Goal: Contribute content: Contribute content

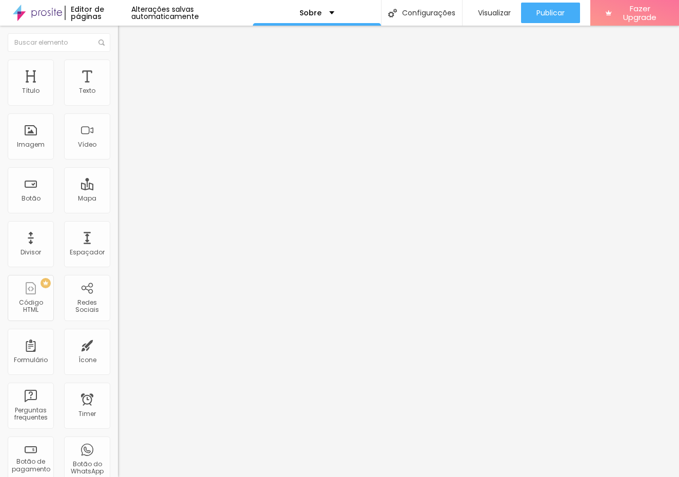
click at [118, 88] on span "Trocar imagem" at bounding box center [146, 84] width 56 height 9
click at [118, 161] on span "Original" at bounding box center [130, 156] width 25 height 9
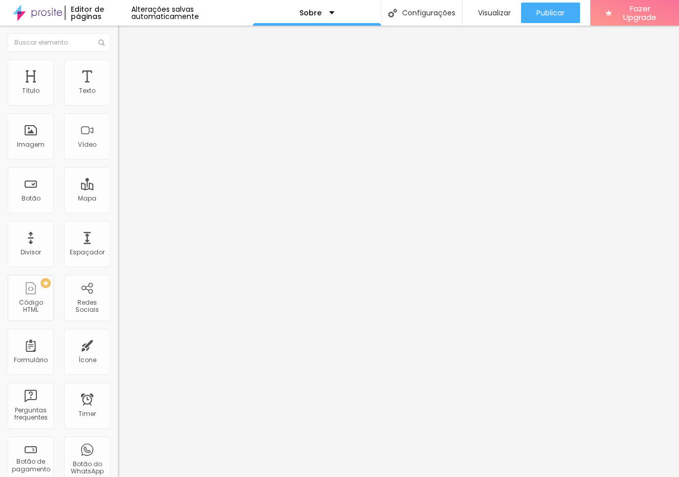
click at [118, 167] on span "Cinema" at bounding box center [131, 162] width 26 height 9
click at [118, 66] on li "Estilo" at bounding box center [177, 65] width 118 height 10
type input "11"
type input "23"
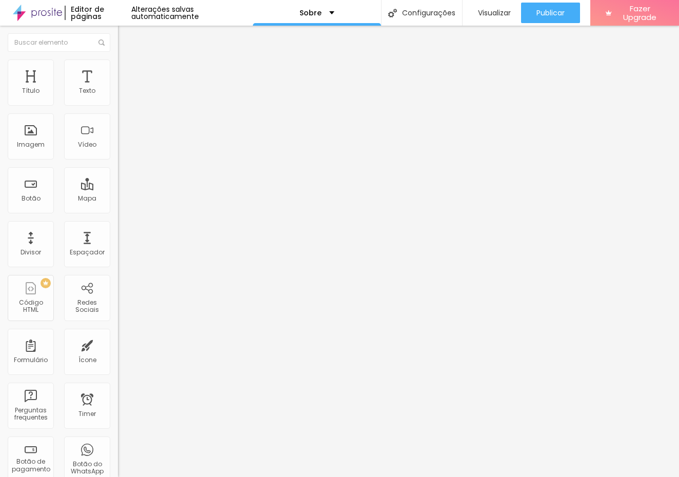
type input "23"
type input "26"
type input "31"
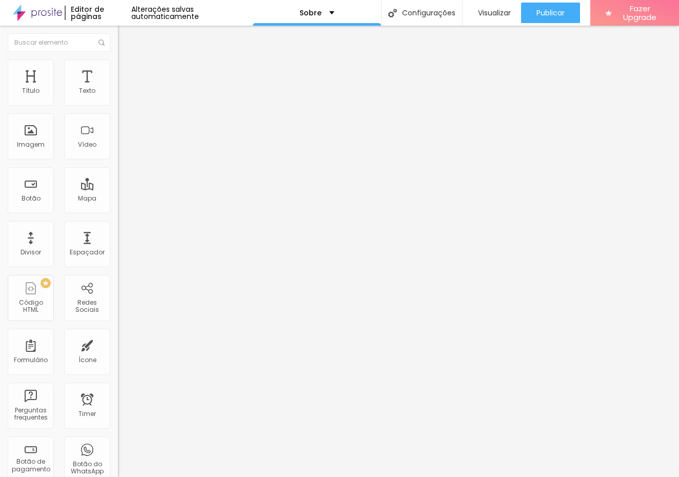
type input "41"
type input "47"
type input "49"
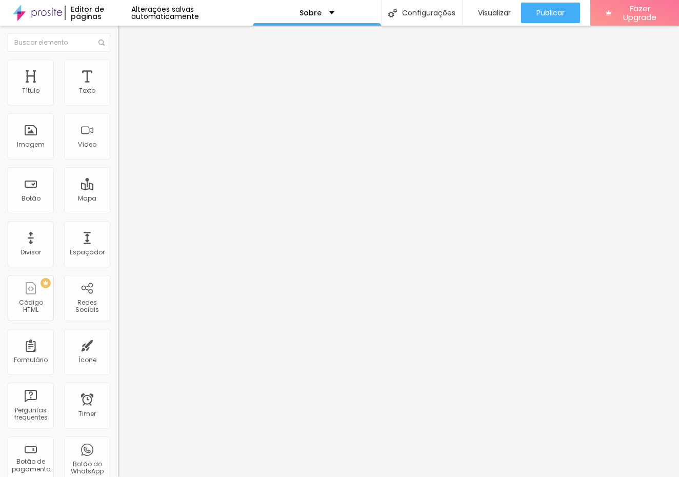
type input "49"
type input "52"
type input "83"
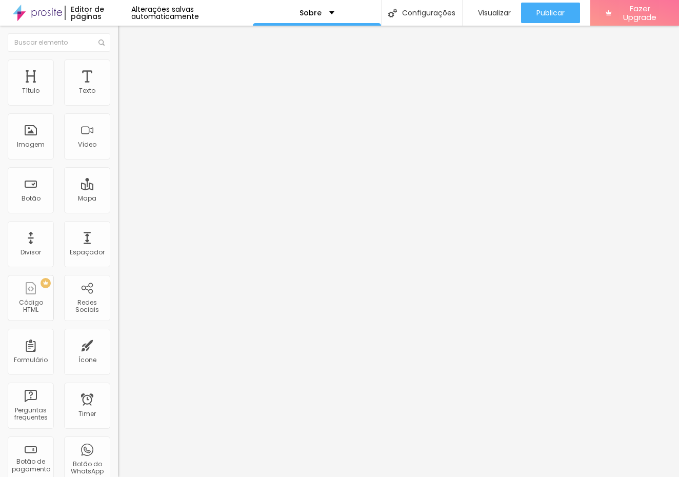
type input "118"
type input "136"
type input "168"
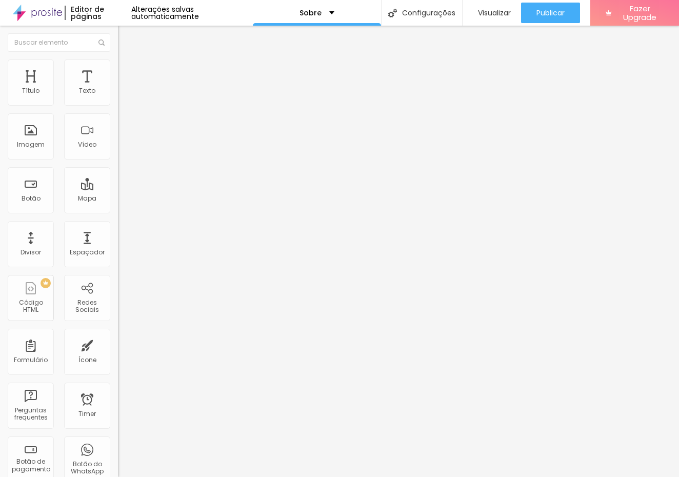
type input "168"
type input "189"
type input "192"
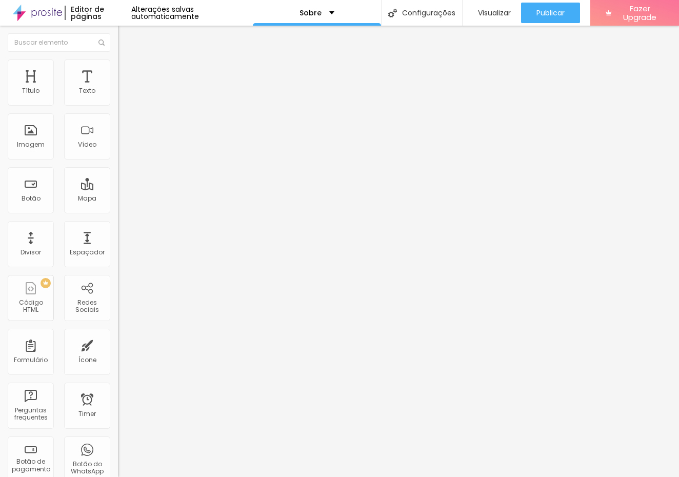
type input "189"
type input "174"
type input "28"
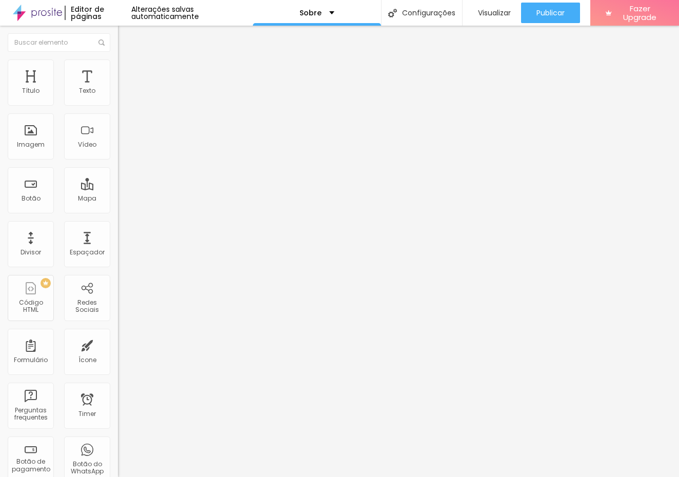
type input "28"
type input "0"
drag, startPoint x: 26, startPoint y: 134, endPoint x: 7, endPoint y: 146, distance: 22.6
click at [118, 146] on div "Tamanho 100 px % 0 Borda arredondada Sombra DESATIVADO Voltar ao padrão" at bounding box center [177, 183] width 118 height 206
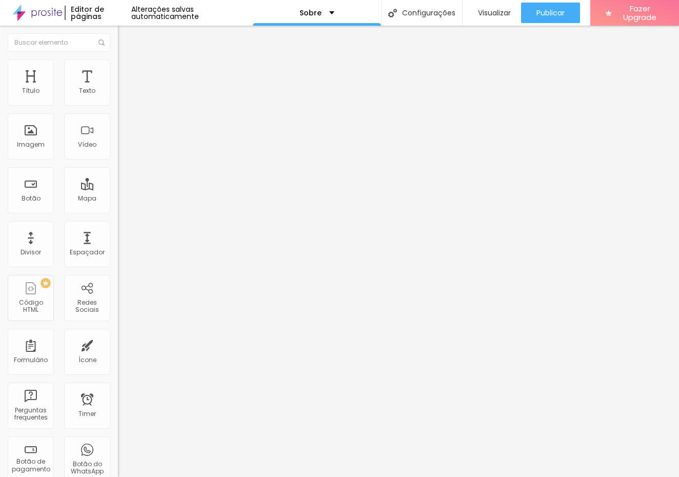
click at [118, 70] on li "Avançado" at bounding box center [177, 75] width 118 height 10
type input "5"
type input "6"
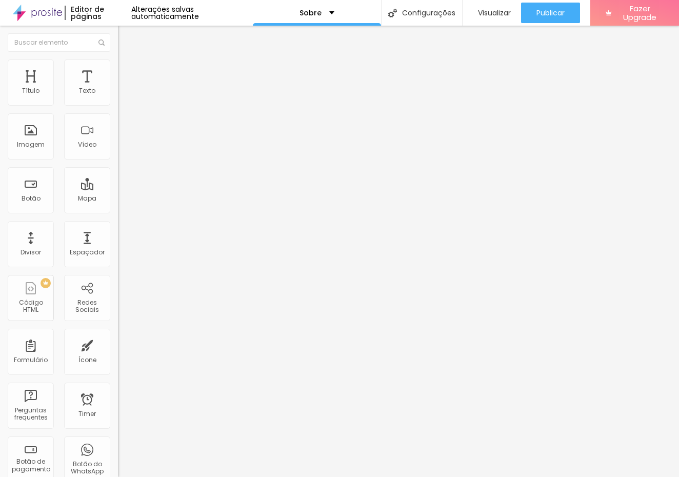
type input "7"
type input "10"
type input "16"
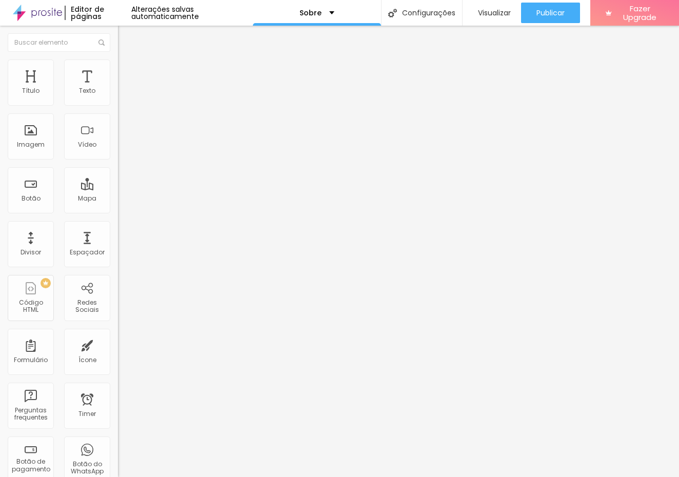
type input "16"
type input "25"
type input "40"
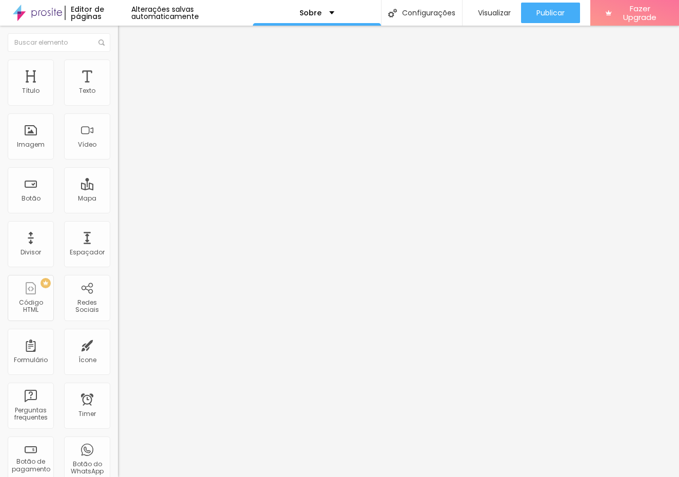
type input "42"
type input "47"
type input "48"
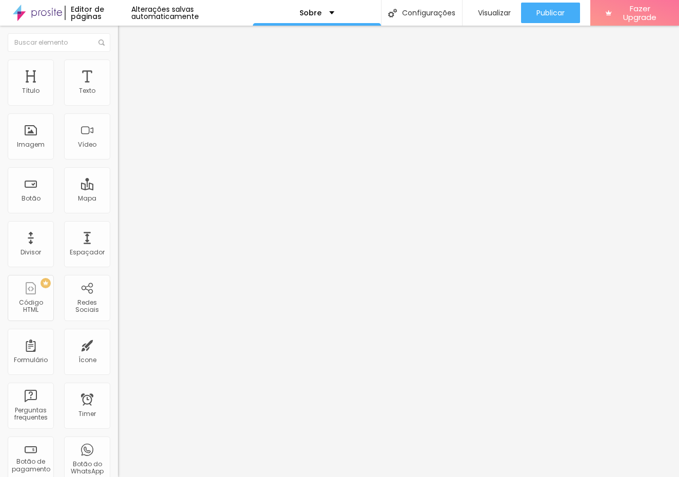
type input "48"
type input "49"
type input "50"
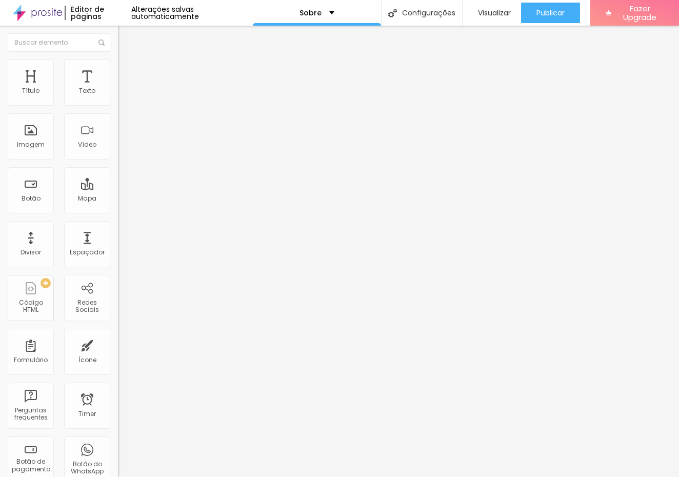
type input "51"
type input "53"
type input "56"
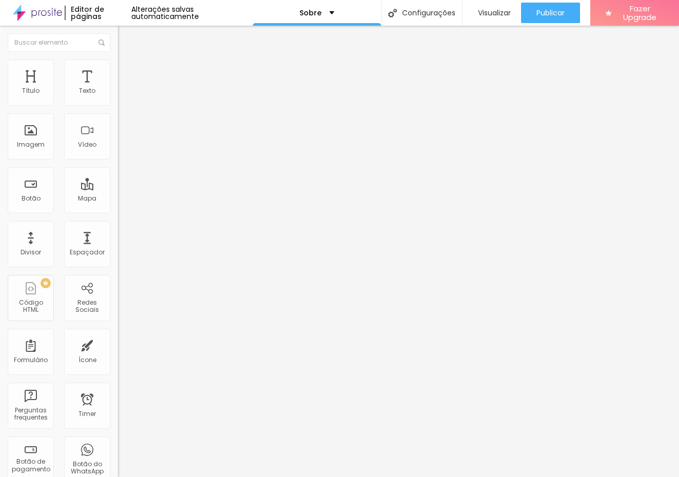
type input "56"
type input "59"
type input "60"
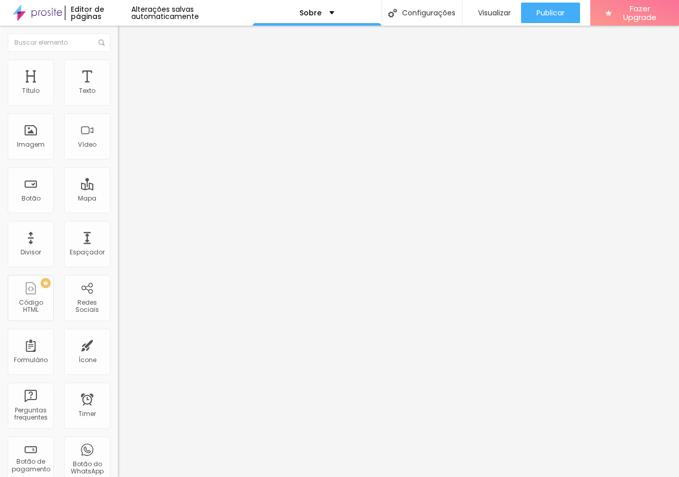
type input "61"
type input "65"
type input "67"
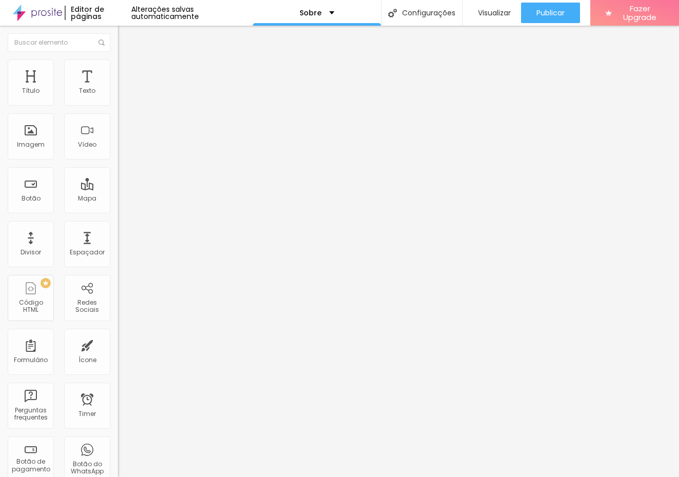
type input "67"
type input "68"
type input "69"
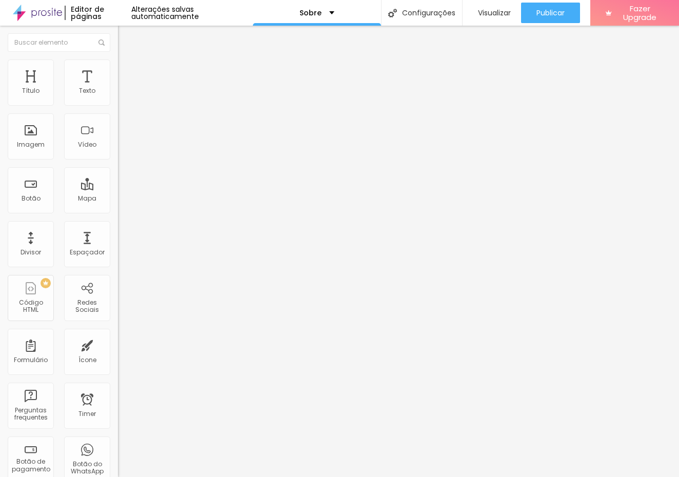
type input "73"
type input "74"
type input "73"
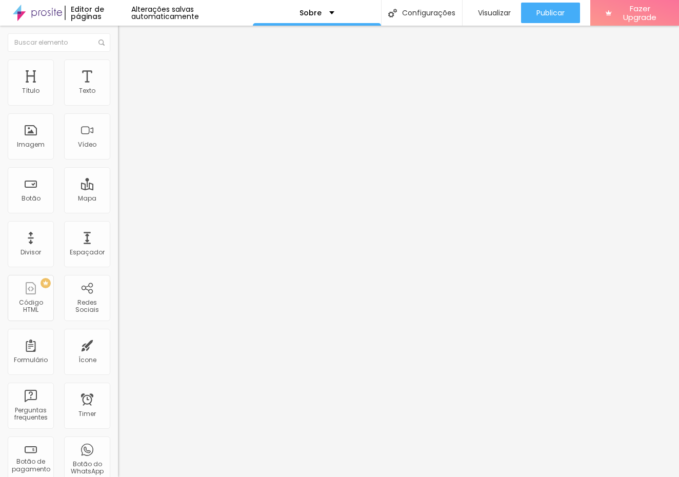
type input "73"
type input "69"
type input "68"
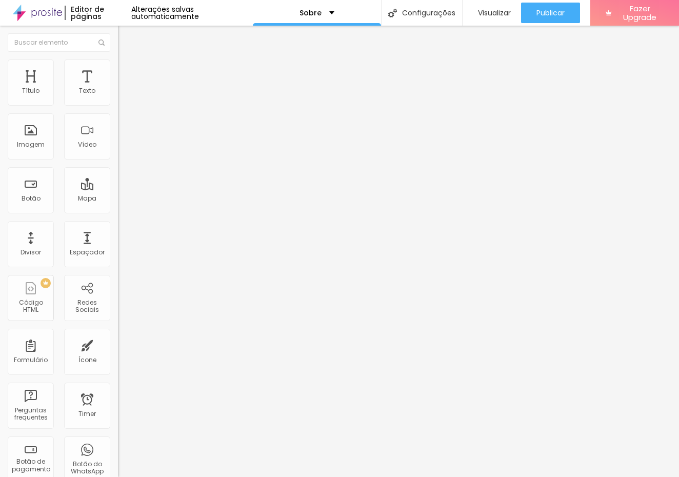
type input "63"
type input "57"
type input "46"
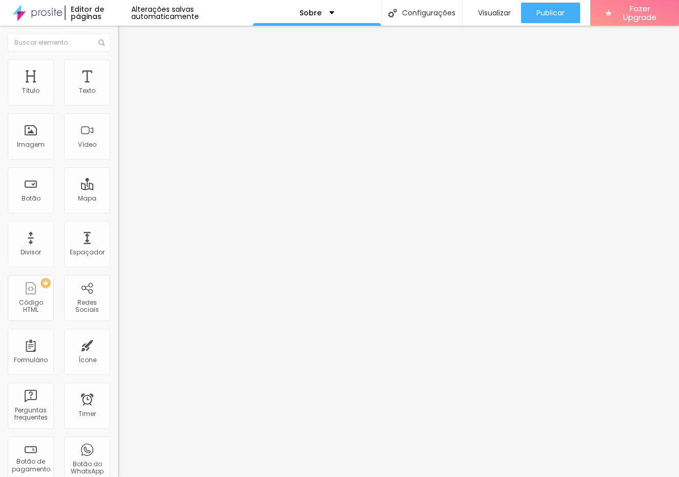
type input "46"
type input "45"
type input "41"
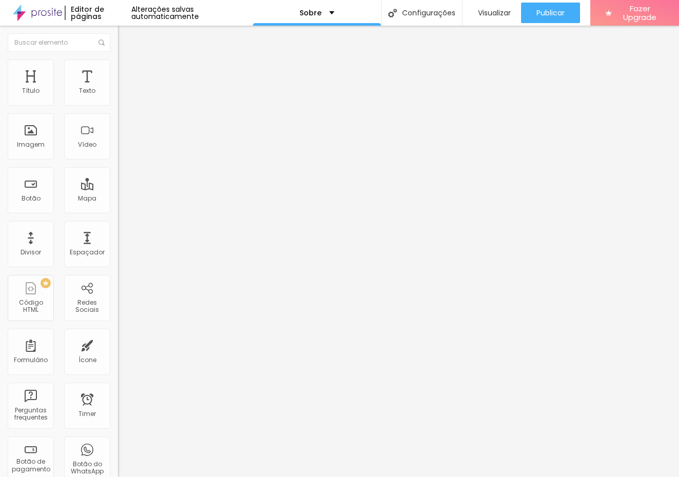
type input "32"
type input "25"
type input "24"
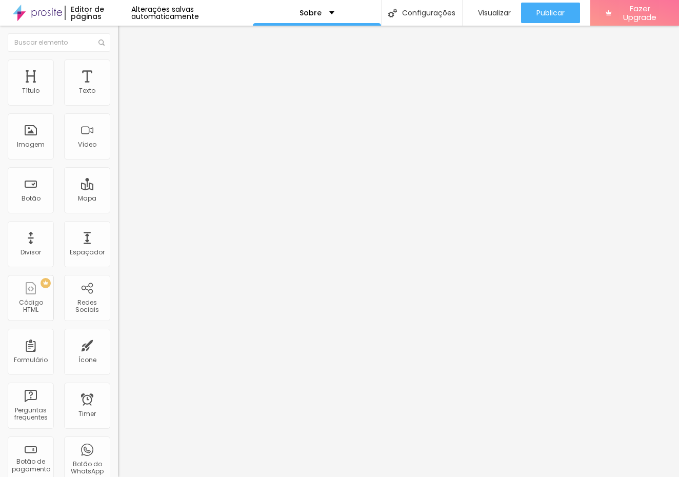
type input "24"
type input "23"
type input "21"
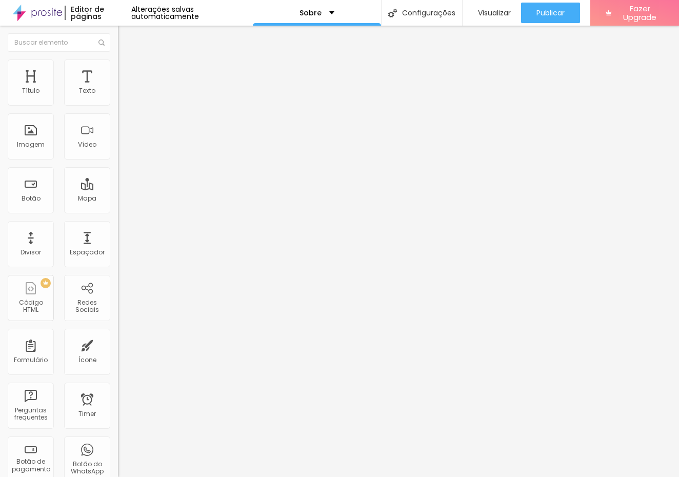
type input "18"
type input "15"
type input "14"
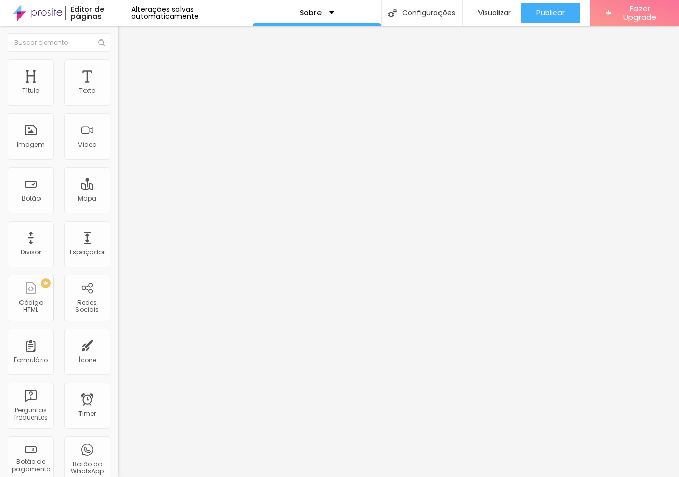
type input "14"
type input "8"
type input "4"
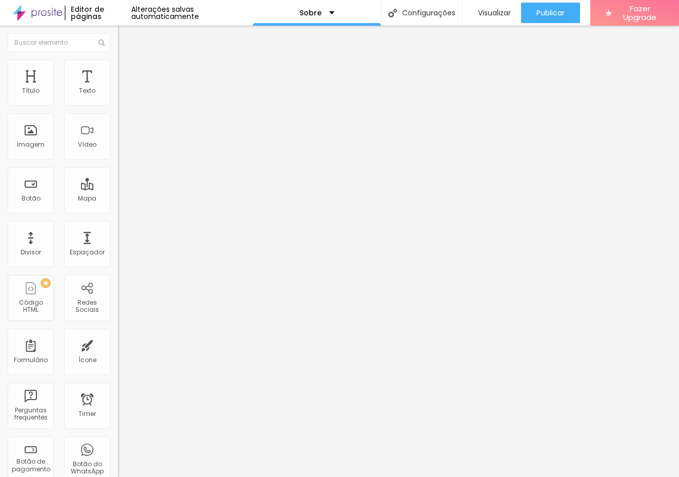
type input "0"
drag, startPoint x: 27, startPoint y: 103, endPoint x: 14, endPoint y: 109, distance: 13.8
click at [118, 109] on div "0 Espaço de cima" at bounding box center [177, 152] width 118 height 145
type input "2"
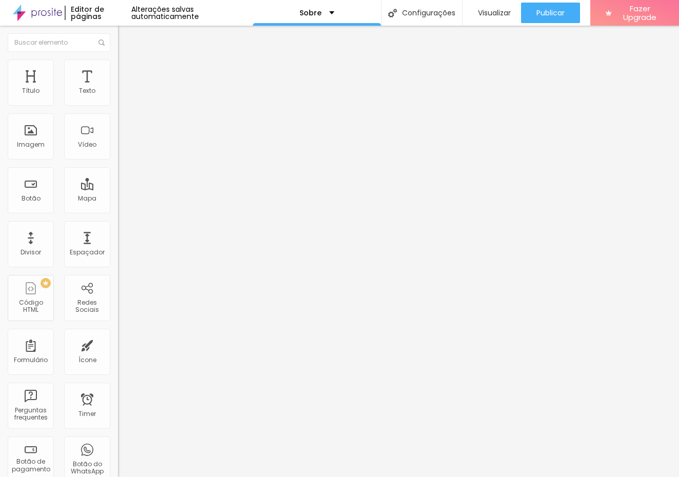
type input "2"
type input "3"
type input "11"
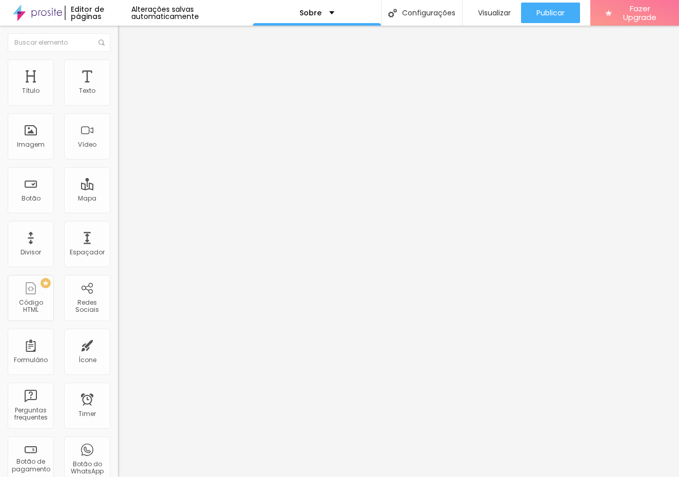
type input "95"
drag, startPoint x: 24, startPoint y: 124, endPoint x: 15, endPoint y: 120, distance: 9.2
click at [118, 225] on div "95 Espaço de baixo" at bounding box center [177, 297] width 118 height 145
type input "96"
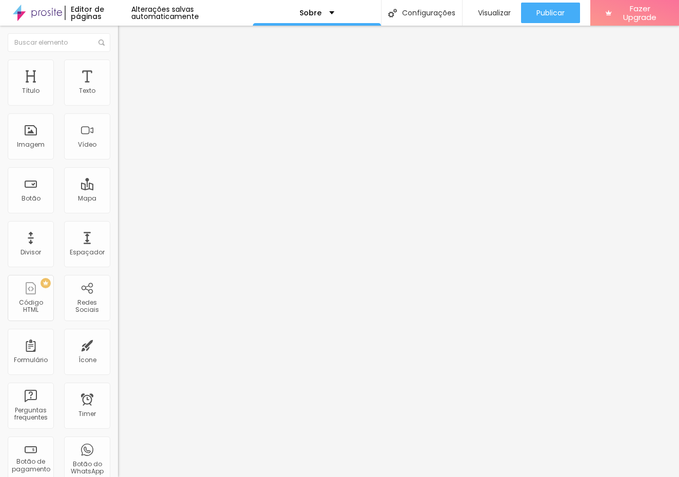
type input "96"
type input "95"
type input "94"
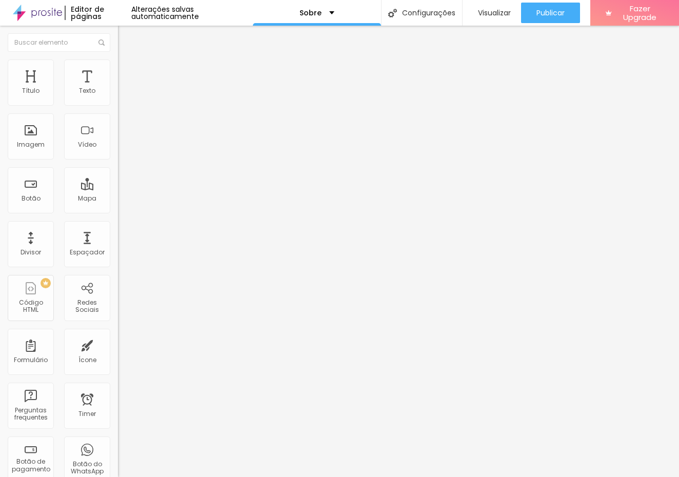
type input "89"
type input "76"
type input "53"
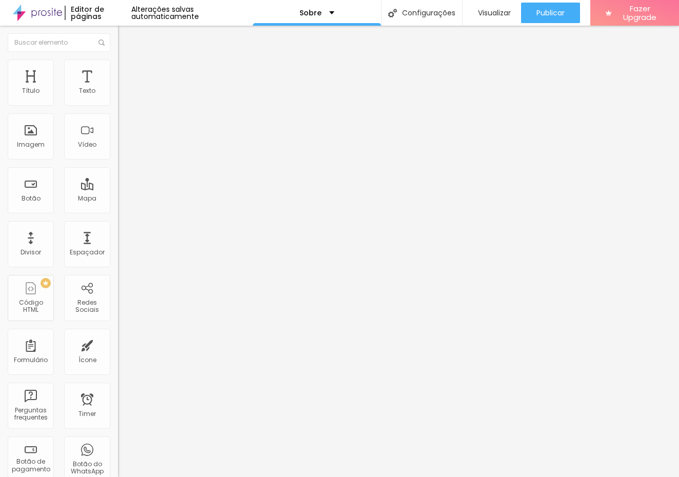
type input "53"
type input "22"
type input "12"
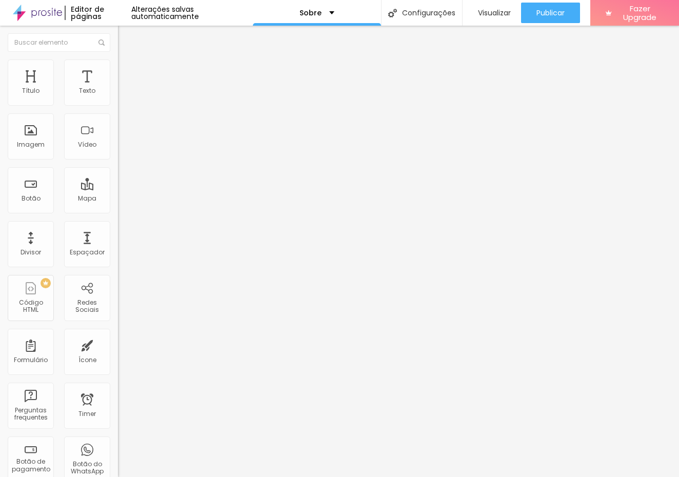
type input "11"
type input "6"
type input "4"
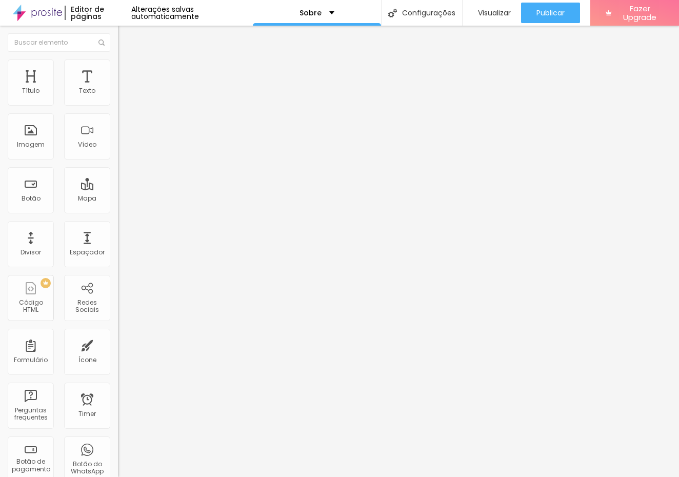
type input "4"
type input "0"
drag, startPoint x: 84, startPoint y: 125, endPoint x: 15, endPoint y: 125, distance: 69.3
type input "0"
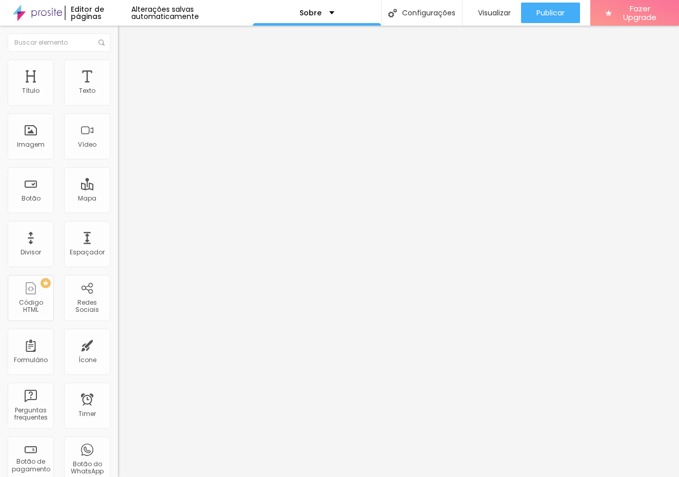
click at [118, 225] on div "0 Espaço de baixo" at bounding box center [177, 297] width 118 height 145
click at [127, 70] on span "Estilo" at bounding box center [135, 66] width 16 height 9
click at [118, 60] on li "Conteúdo" at bounding box center [177, 54] width 118 height 10
click at [118, 146] on img at bounding box center [121, 142] width 7 height 7
click at [118, 138] on img at bounding box center [121, 134] width 7 height 7
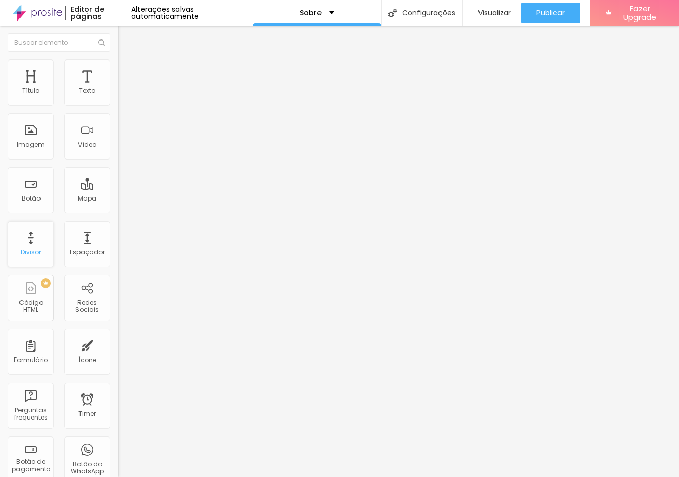
click at [33, 244] on div "Divisor" at bounding box center [31, 244] width 46 height 46
click at [77, 246] on div "Espaçador" at bounding box center [87, 244] width 46 height 46
click at [118, 60] on img at bounding box center [122, 64] width 9 height 9
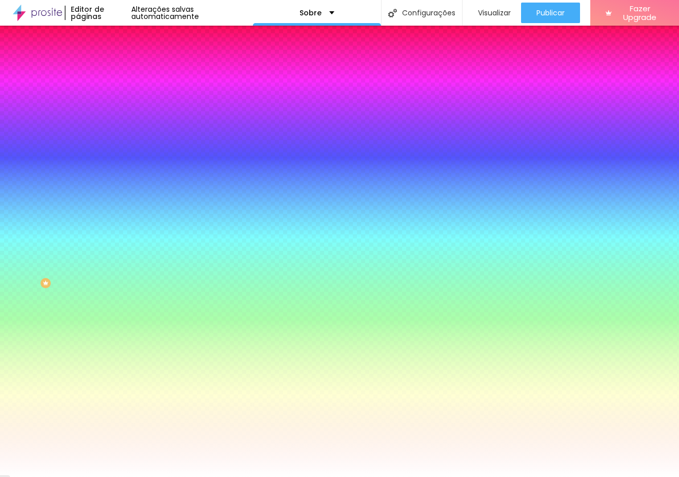
click at [118, 140] on div at bounding box center [177, 140] width 118 height 0
click at [19, 203] on div at bounding box center [339, 238] width 679 height 477
type input "#FFFFFF"
drag, startPoint x: 19, startPoint y: 203, endPoint x: 10, endPoint y: 195, distance: 11.3
click at [118, 150] on div "Cor de fundo Voltar ao padrão #FFFFFF" at bounding box center [177, 136] width 118 height 28
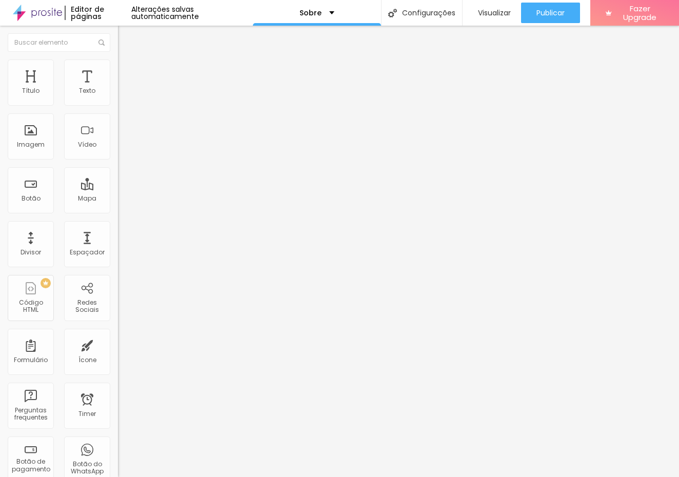
click at [127, 71] on span "Estilo" at bounding box center [135, 66] width 16 height 9
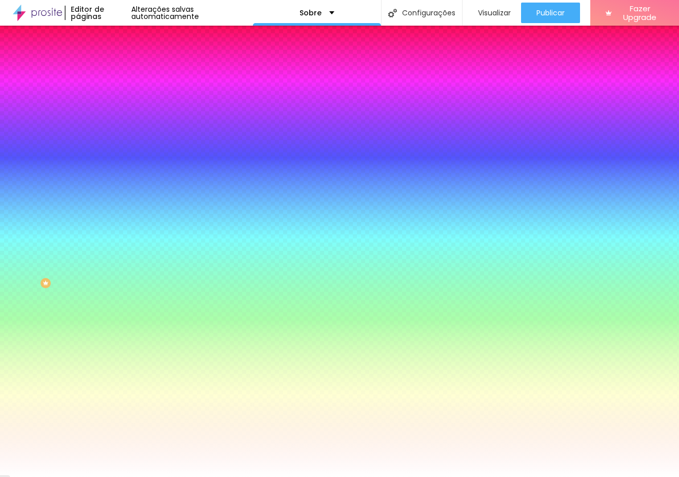
click at [118, 140] on div at bounding box center [177, 140] width 118 height 0
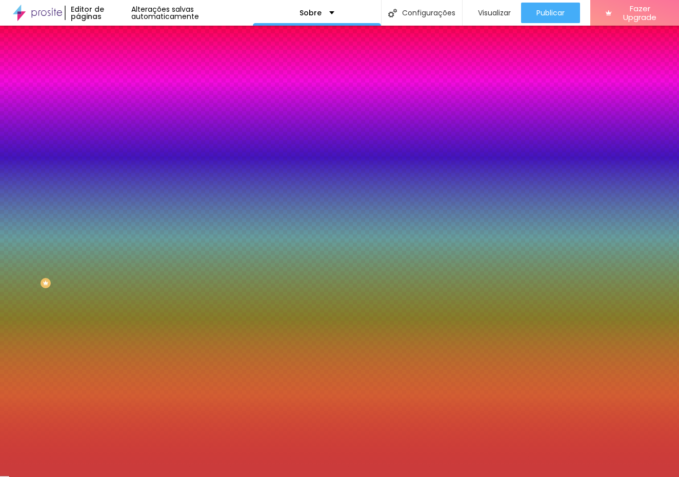
click at [63, 215] on div at bounding box center [339, 238] width 679 height 477
click at [61, 223] on div at bounding box center [339, 238] width 679 height 477
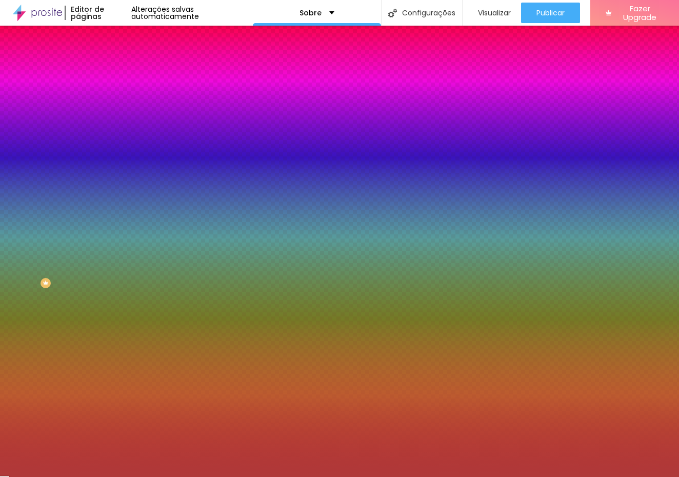
click at [54, 234] on div at bounding box center [339, 238] width 679 height 477
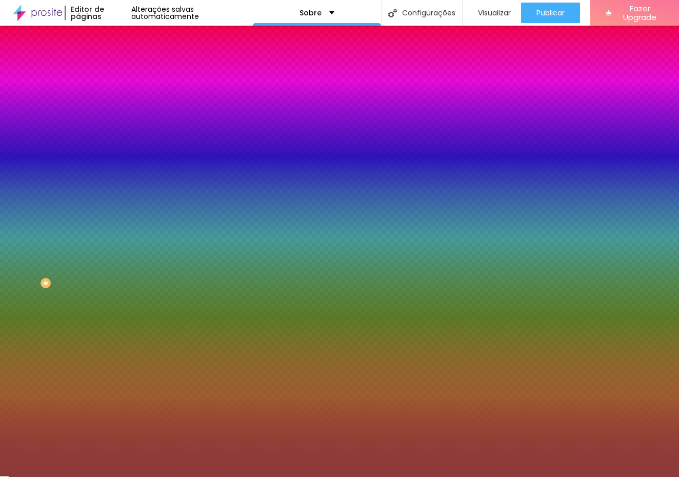
click at [47, 243] on div at bounding box center [339, 238] width 679 height 477
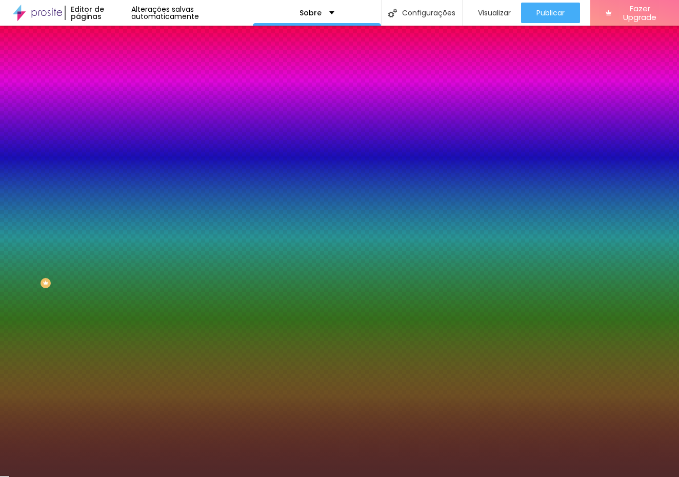
click at [48, 252] on div at bounding box center [339, 238] width 679 height 477
type input "#502929"
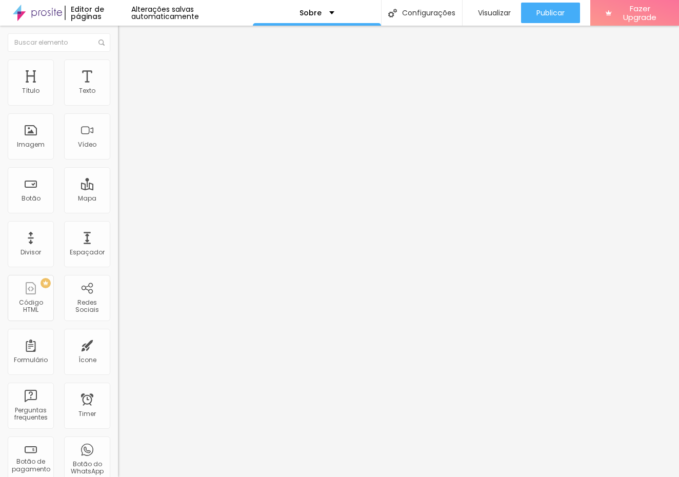
click at [127, 69] on span "Avançado" at bounding box center [144, 66] width 34 height 9
click at [118, 58] on img at bounding box center [122, 53] width 9 height 9
click at [126, 36] on img "button" at bounding box center [130, 37] width 8 height 8
click at [79, 92] on div "Texto" at bounding box center [87, 90] width 16 height 7
click at [38, 75] on div "Título" at bounding box center [31, 83] width 46 height 46
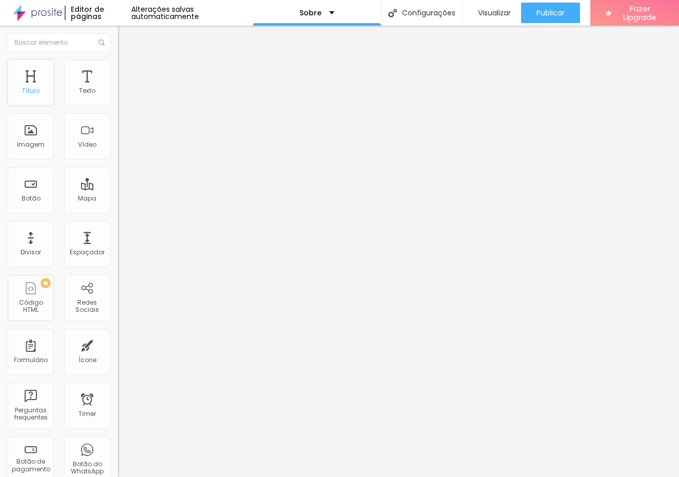
click at [38, 75] on div "Título" at bounding box center [31, 83] width 46 height 46
click at [118, 65] on img at bounding box center [122, 64] width 9 height 9
click at [127, 61] on span "Estilo" at bounding box center [135, 56] width 16 height 9
click at [118, 32] on button "Editar Texto" at bounding box center [177, 38] width 118 height 24
type input "18"
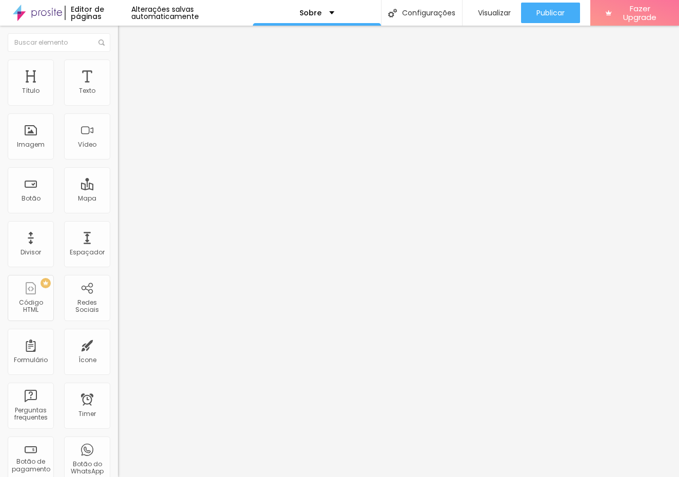
type input "17"
type input "16"
type input "15"
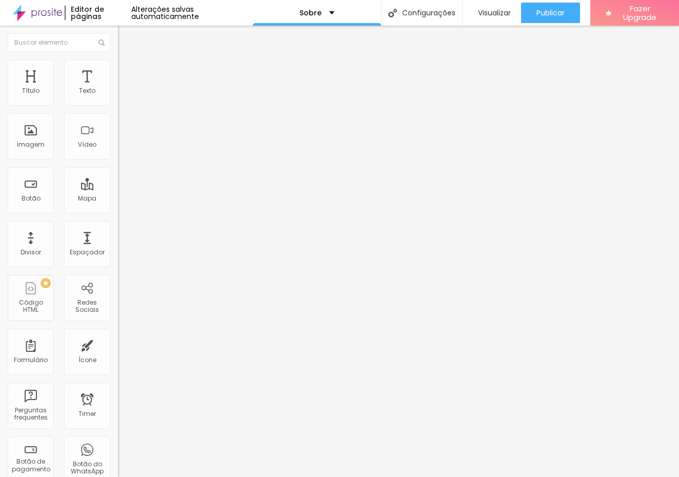
type input "15"
type input "14"
type input "13"
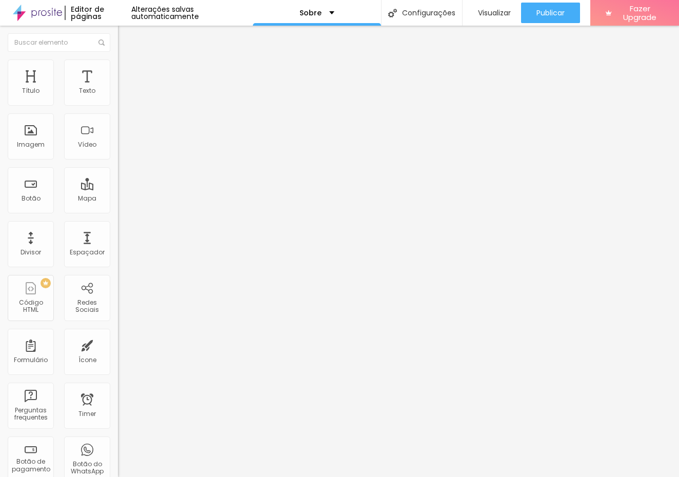
drag, startPoint x: 52, startPoint y: 100, endPoint x: 36, endPoint y: 99, distance: 16.0
type input "13"
click at [118, 189] on input "range" at bounding box center [151, 193] width 66 height 8
type input "0.1"
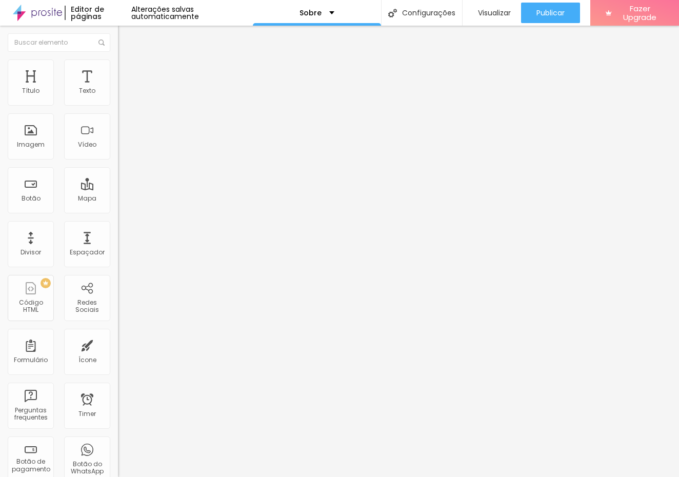
type input "0.5"
type input "0.9"
type input "1"
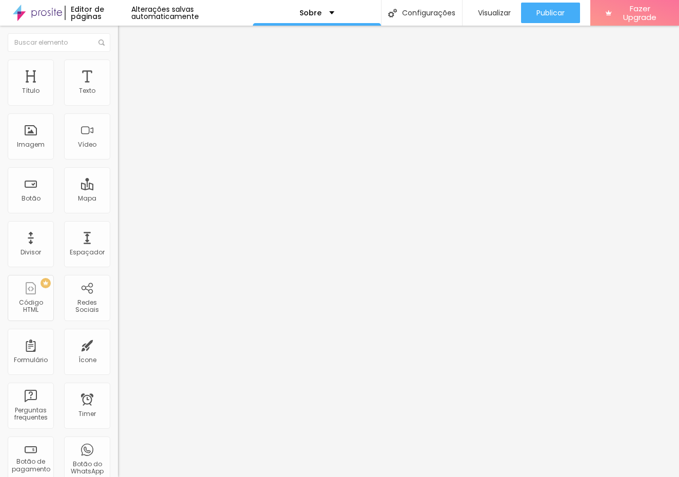
type input "1"
drag, startPoint x: 24, startPoint y: 124, endPoint x: 30, endPoint y: 126, distance: 7.1
type input "1"
click at [118, 334] on input "range" at bounding box center [151, 338] width 66 height 8
type input "1.3"
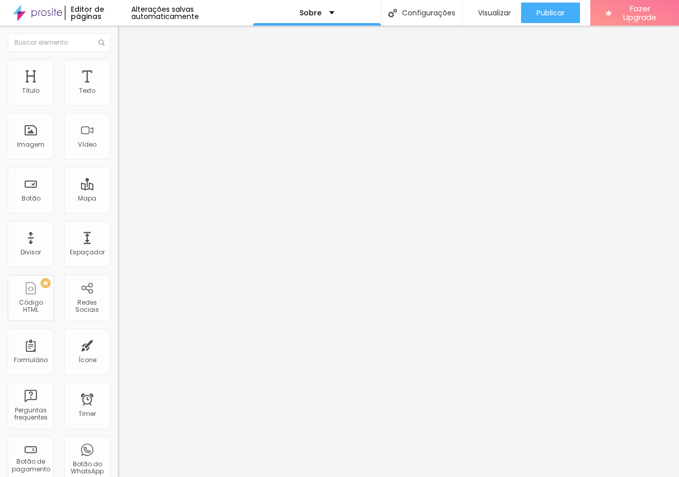
type input "1.3"
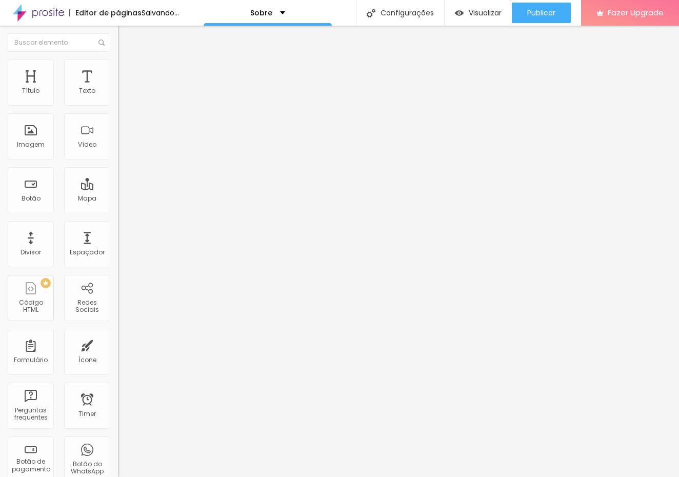
type input "1.2"
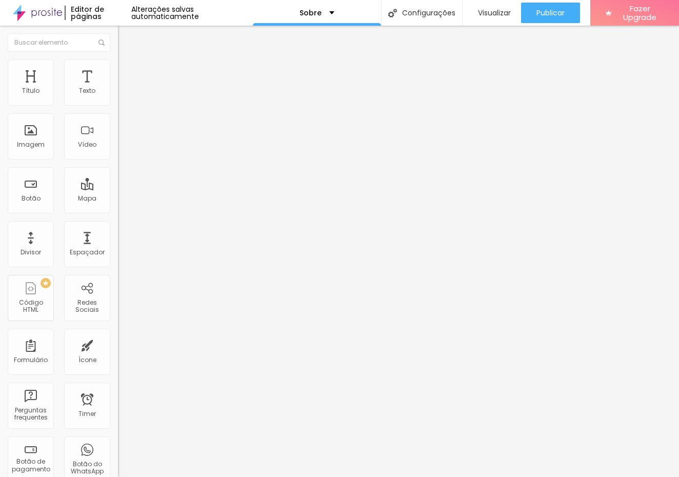
type input "1.1"
type input "1.2"
type input "1.3"
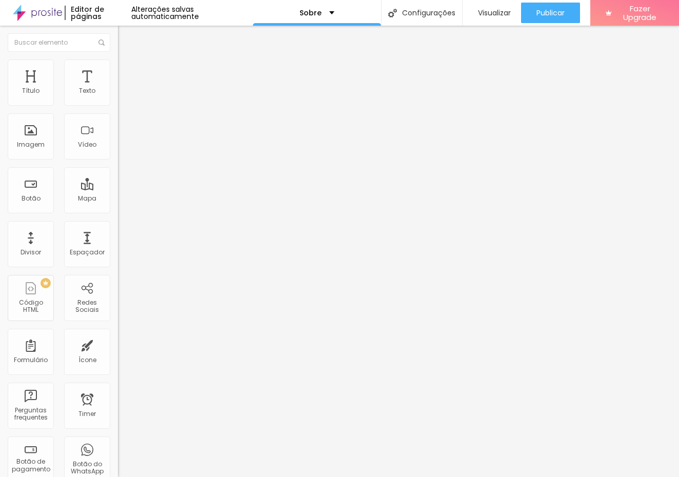
type input "1.3"
type input "1.4"
click at [118, 477] on input "range" at bounding box center [151, 483] width 66 height 8
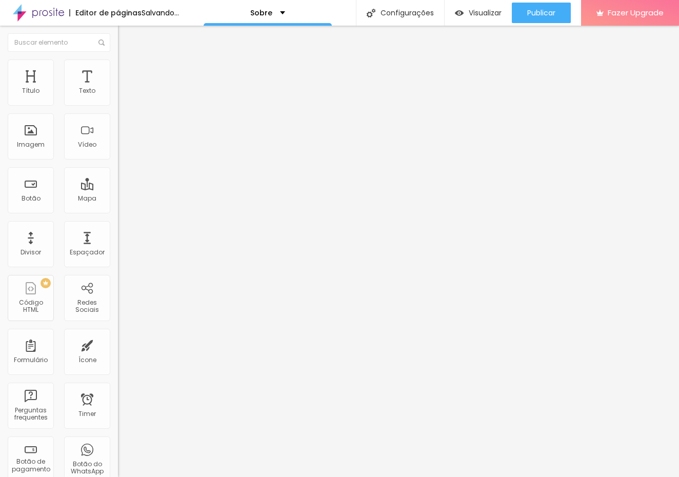
type input "1"
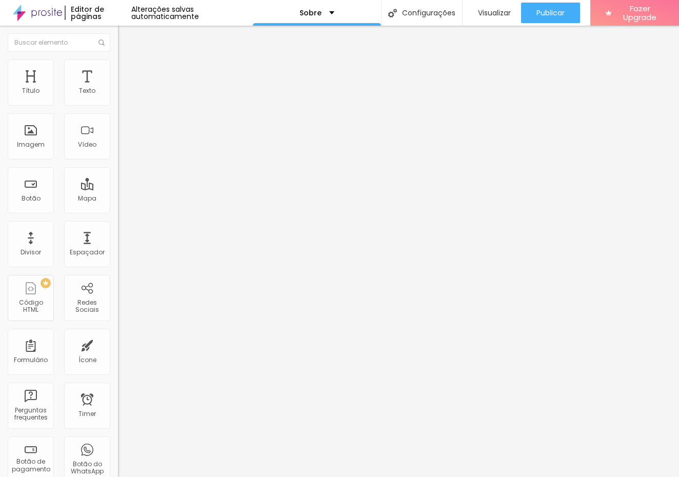
type input "2"
type input "3"
type input "2"
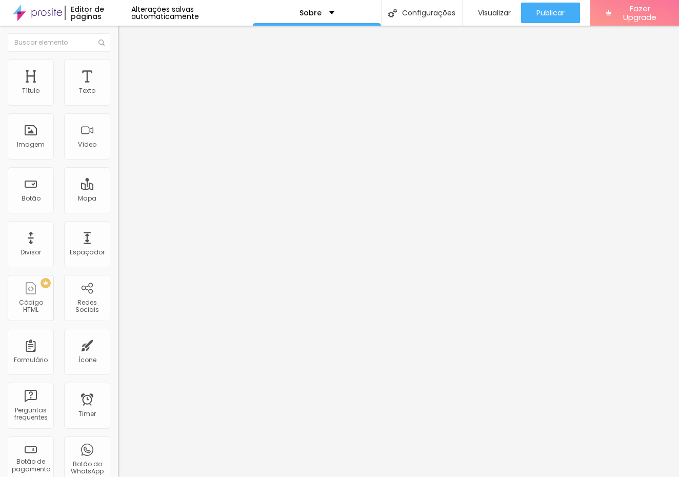
type input "2"
type input "1"
drag, startPoint x: 24, startPoint y: 168, endPoint x: 36, endPoint y: 172, distance: 13.2
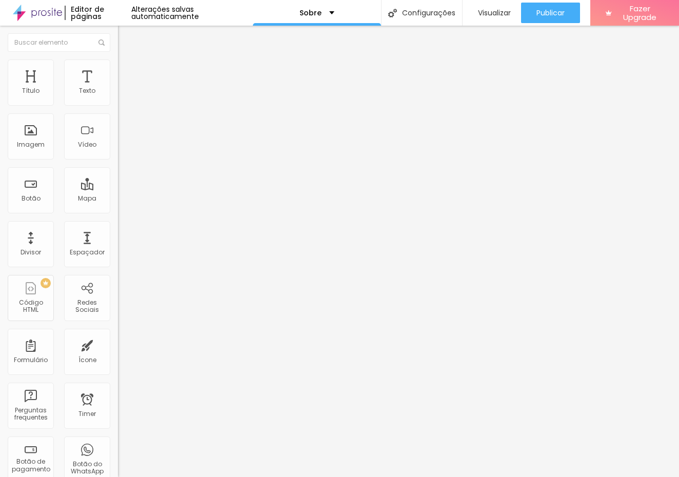
click at [118, 64] on img at bounding box center [122, 64] width 9 height 9
click at [118, 58] on img at bounding box center [122, 53] width 9 height 9
click at [126, 40] on img "button" at bounding box center [130, 37] width 8 height 8
click at [37, 242] on div "Divisor" at bounding box center [31, 244] width 46 height 46
click at [126, 36] on img "button" at bounding box center [130, 37] width 8 height 8
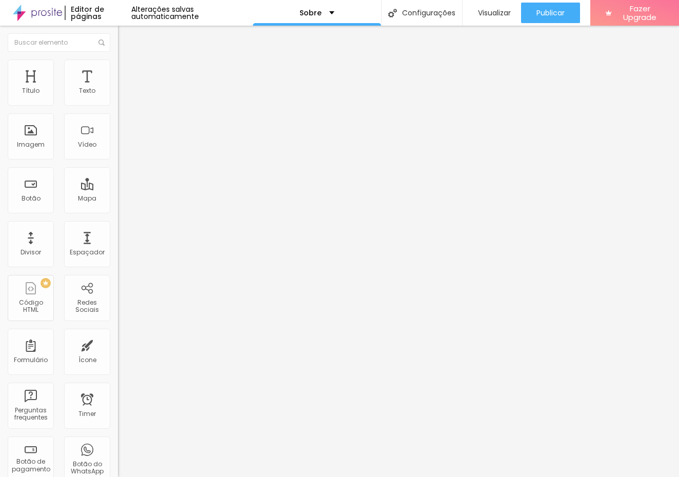
click at [118, 60] on img at bounding box center [122, 64] width 9 height 9
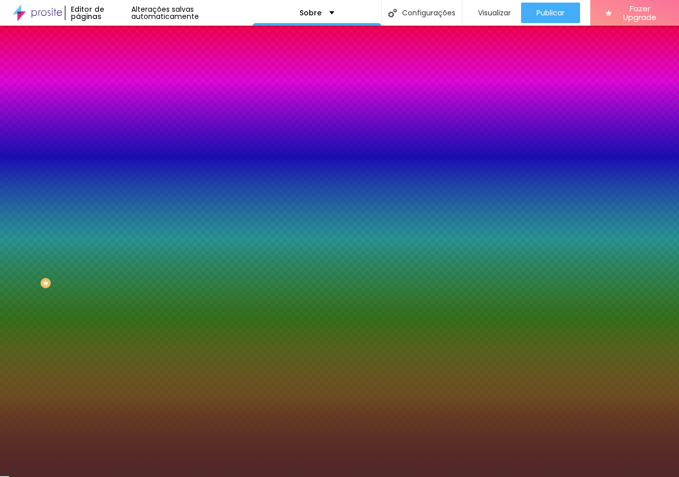
click at [118, 140] on div at bounding box center [177, 140] width 118 height 0
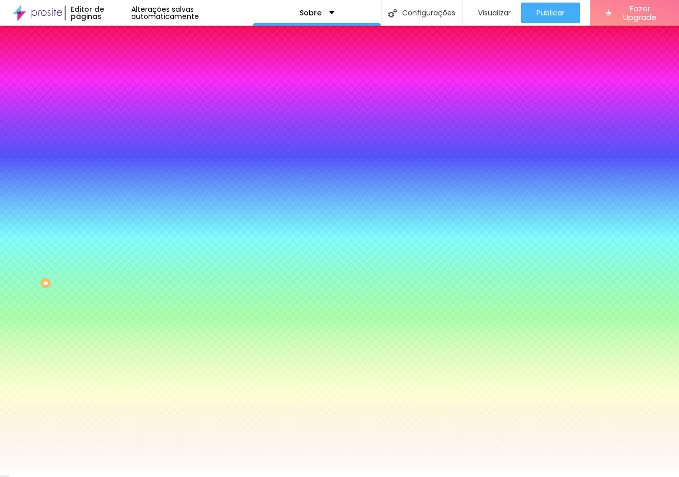
drag, startPoint x: 17, startPoint y: 201, endPoint x: 12, endPoint y: 199, distance: 6.0
click at [118, 199] on div "Imagem de fundo Adicionar imagem Efeito da Imagem Nenhum Nenhum Parallax Cor de…" at bounding box center [177, 146] width 118 height 133
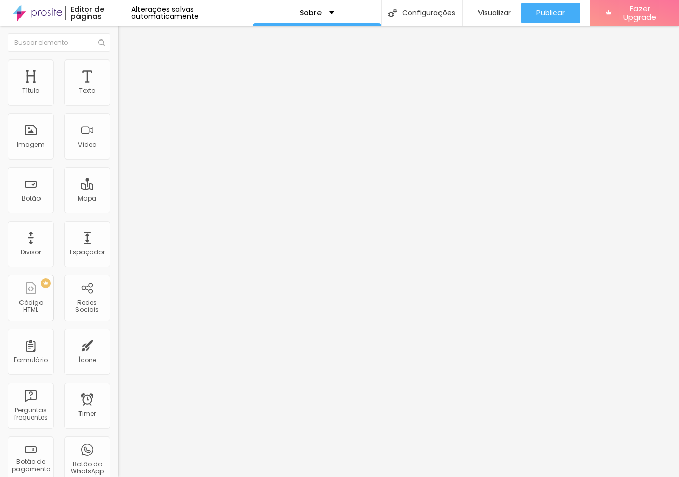
click at [127, 70] on span "Avançado" at bounding box center [144, 66] width 34 height 9
click at [118, 38] on button "Editar Texto" at bounding box center [177, 38] width 118 height 24
click at [78, 76] on div "Texto" at bounding box center [87, 83] width 46 height 46
click at [85, 85] on div "Texto" at bounding box center [87, 83] width 46 height 46
